Goal: Navigation & Orientation: Find specific page/section

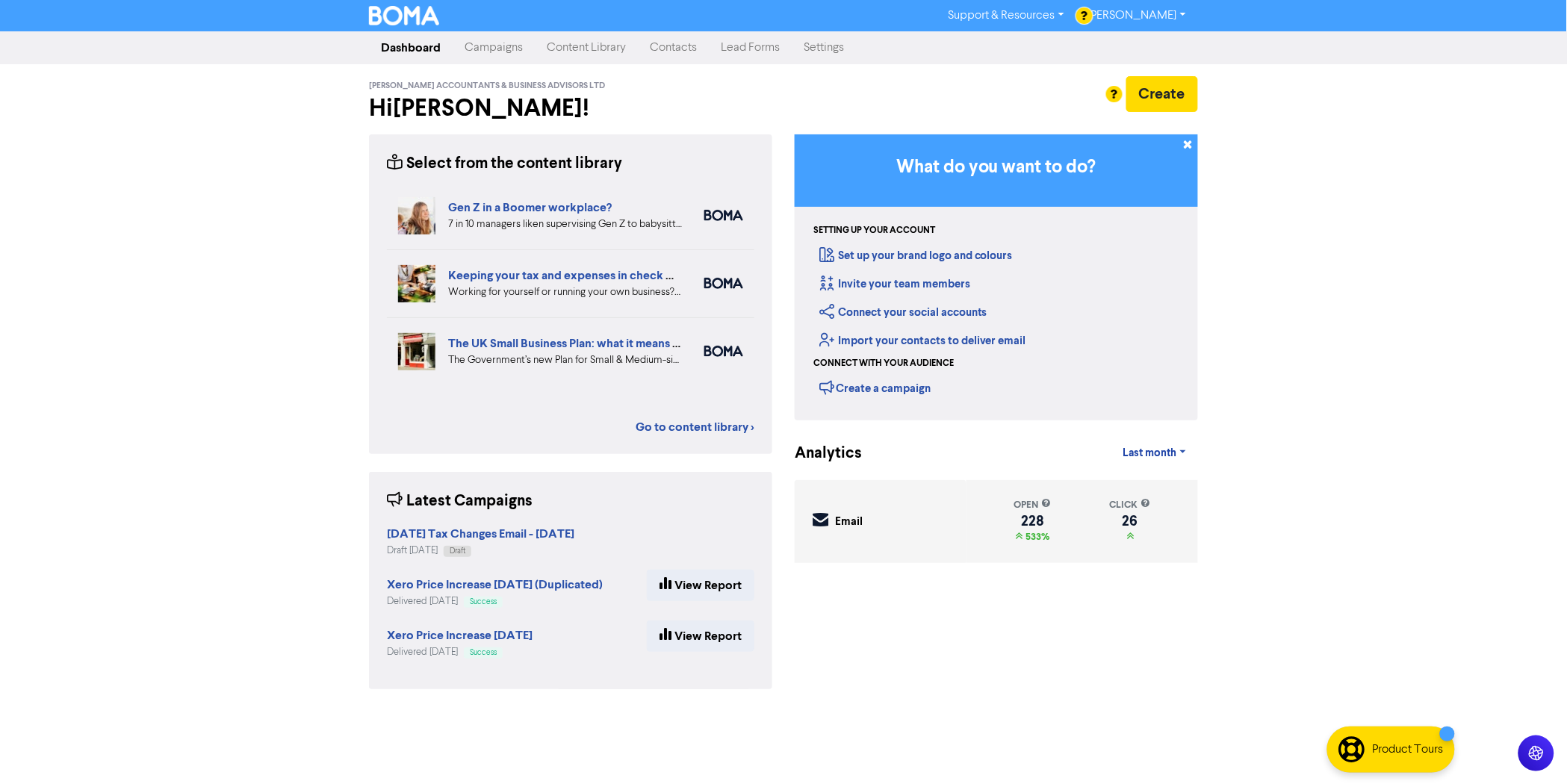
click at [580, 47] on link "Content Library" at bounding box center [586, 47] width 103 height 29
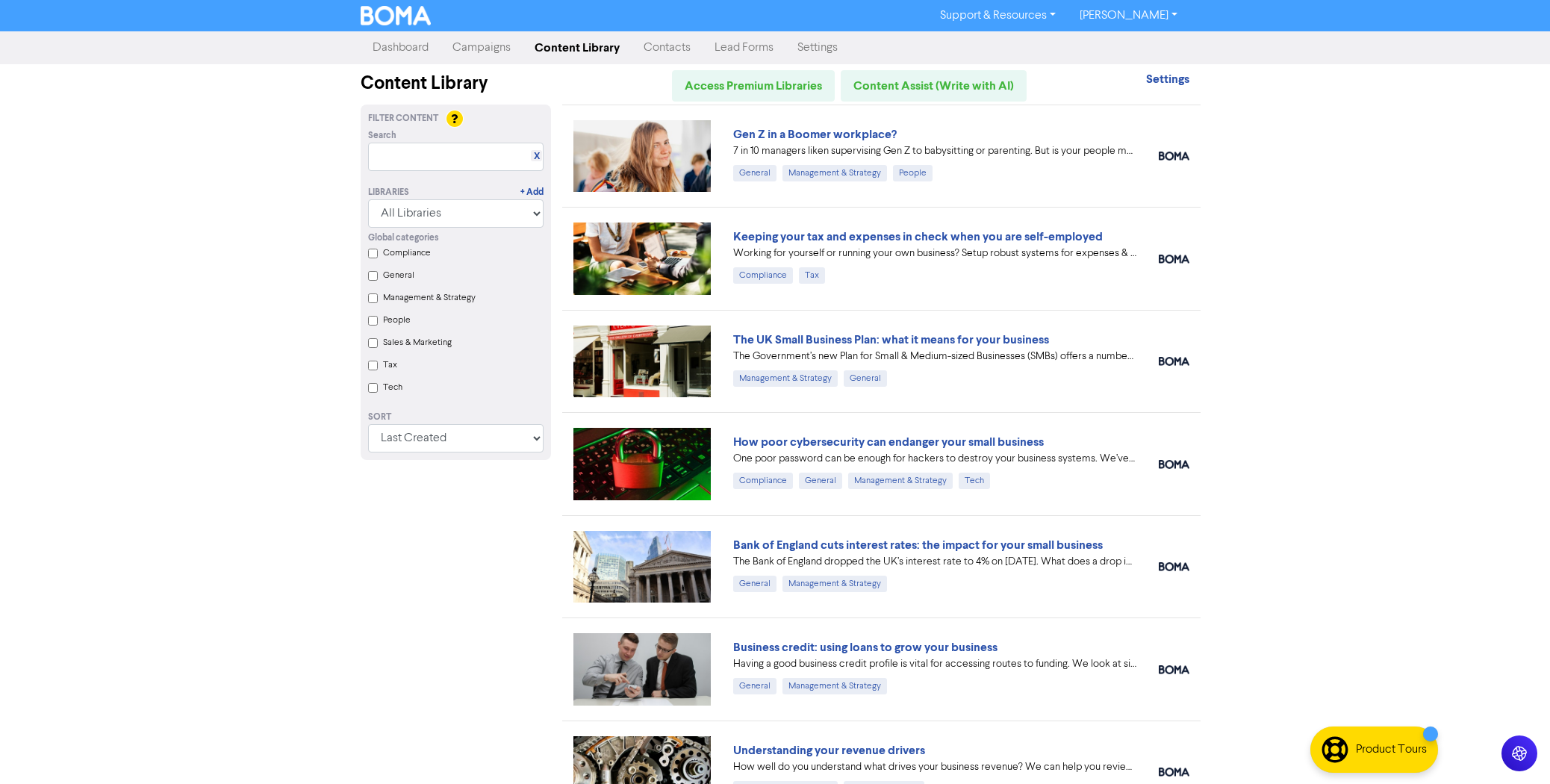
click at [1059, 13] on link "Support & Resources" at bounding box center [998, 16] width 139 height 24
